Goal: Information Seeking & Learning: Learn about a topic

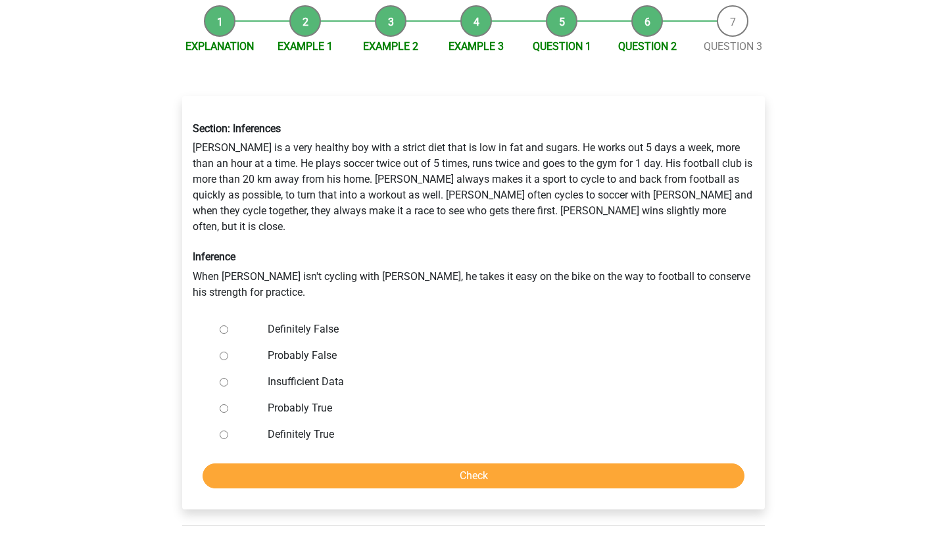
scroll to position [147, 0]
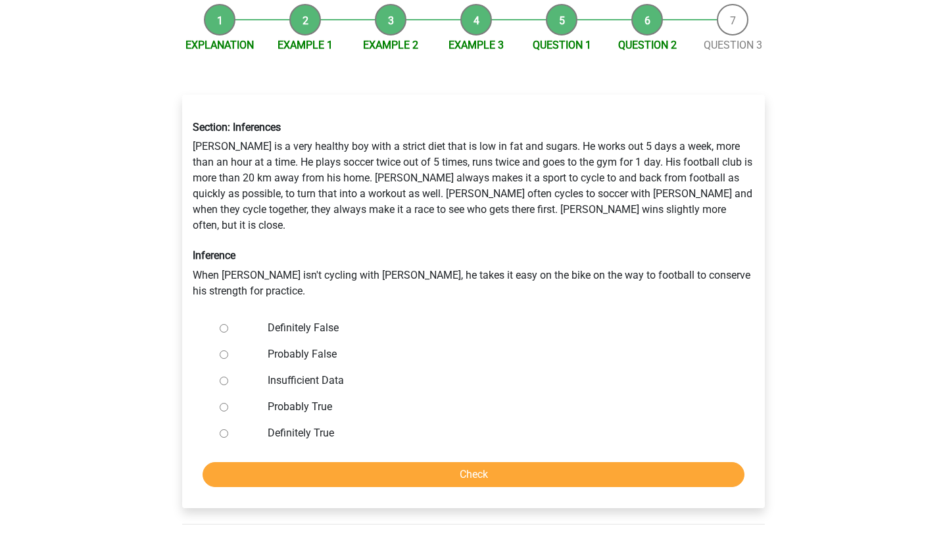
click at [225, 324] on input "Definitely False" at bounding box center [224, 328] width 9 height 9
radio input "true"
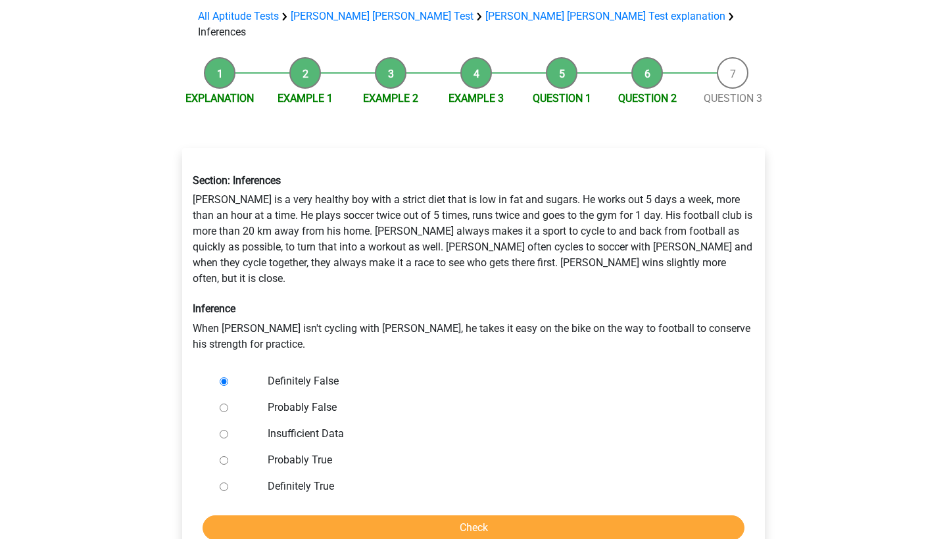
scroll to position [97, 0]
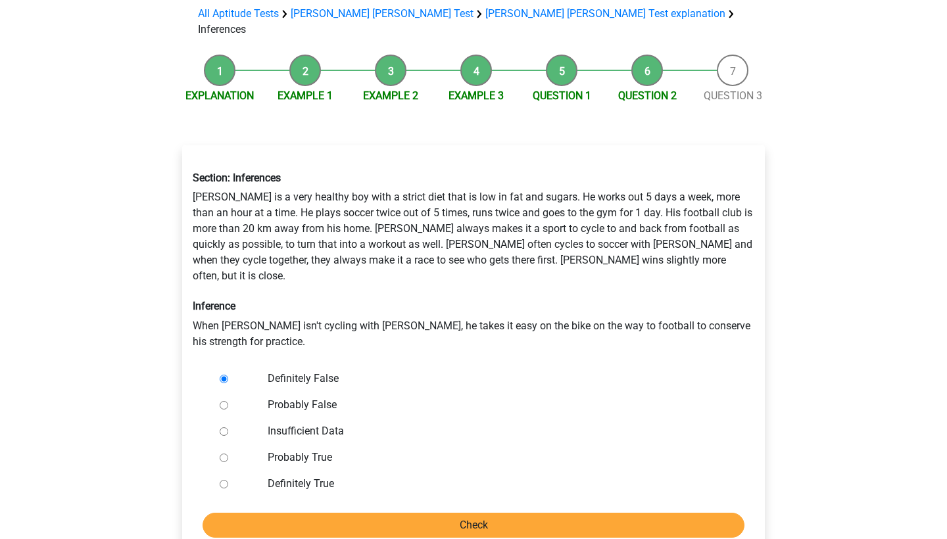
click at [387, 513] on input "Check" at bounding box center [473, 525] width 542 height 25
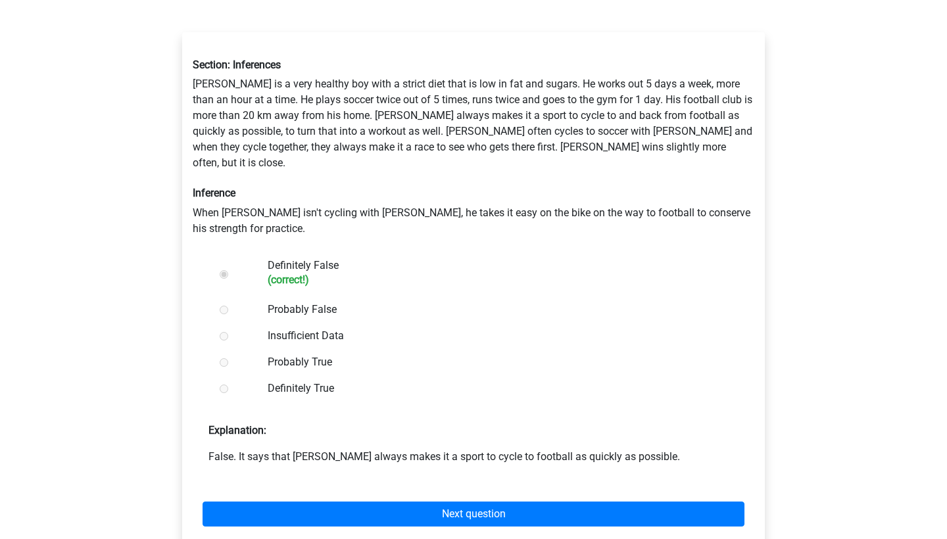
scroll to position [210, 0]
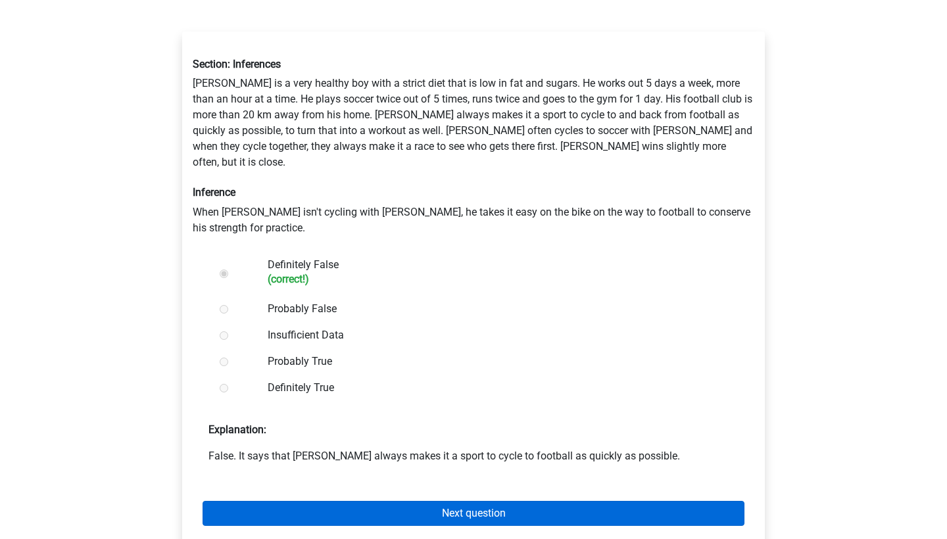
click at [396, 501] on link "Next question" at bounding box center [473, 513] width 542 height 25
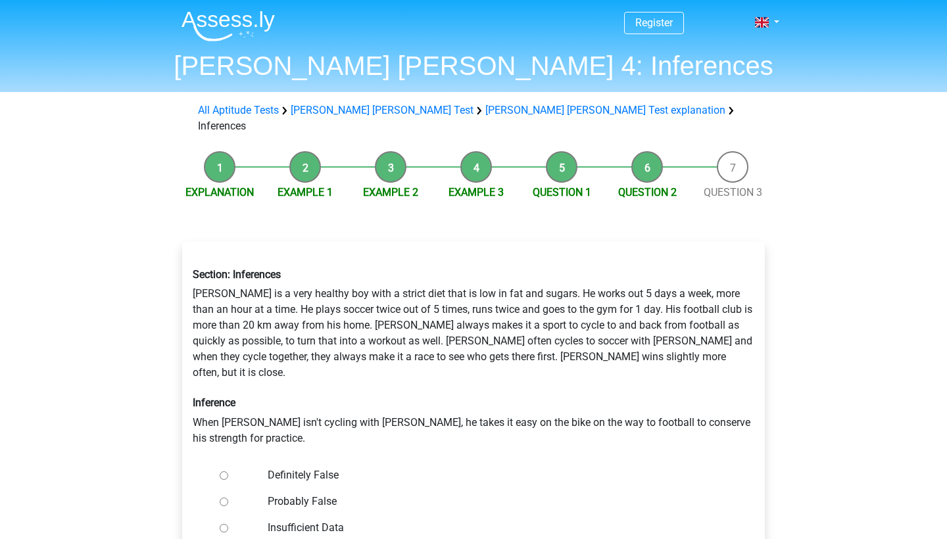
scroll to position [97, 0]
